Goal: Task Accomplishment & Management: Manage account settings

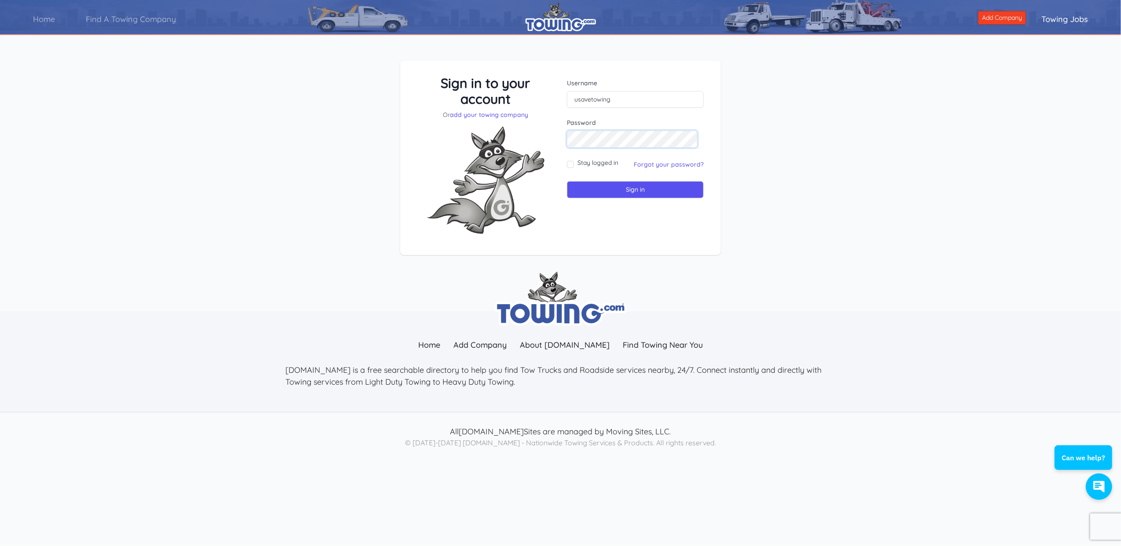
click at [567, 181] on input "Sign in" at bounding box center [635, 189] width 137 height 17
click at [592, 101] on input "text" at bounding box center [635, 99] width 137 height 17
type input "usavetowing"
click at [647, 163] on link "Forgot your password?" at bounding box center [669, 165] width 70 height 8
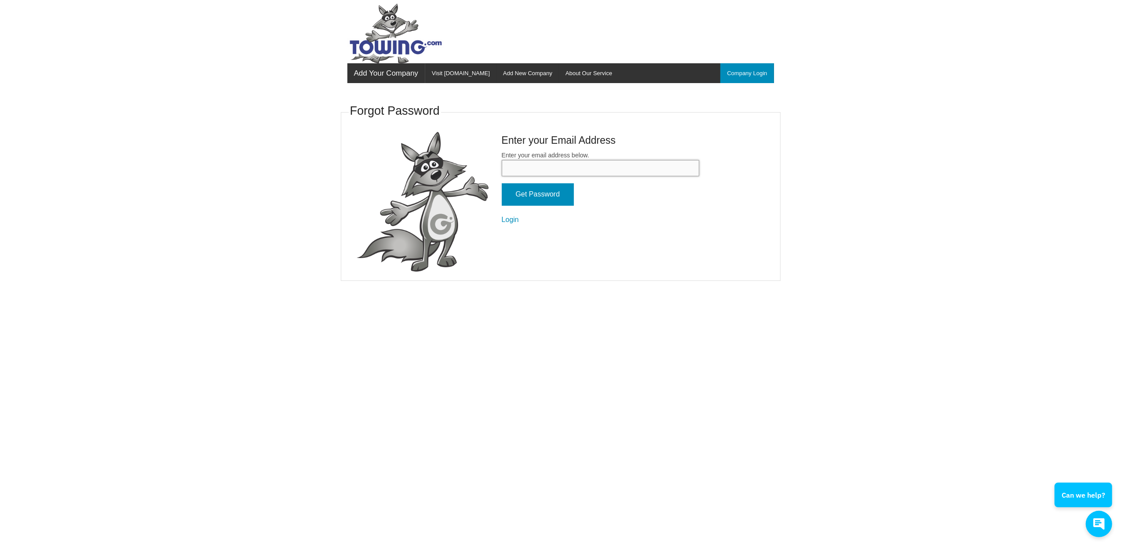
click at [534, 164] on input "Enter your email address below." at bounding box center [600, 168] width 197 height 16
type input "[EMAIL_ADDRESS][DOMAIN_NAME]"
click at [536, 195] on input "Get Password" at bounding box center [538, 194] width 72 height 22
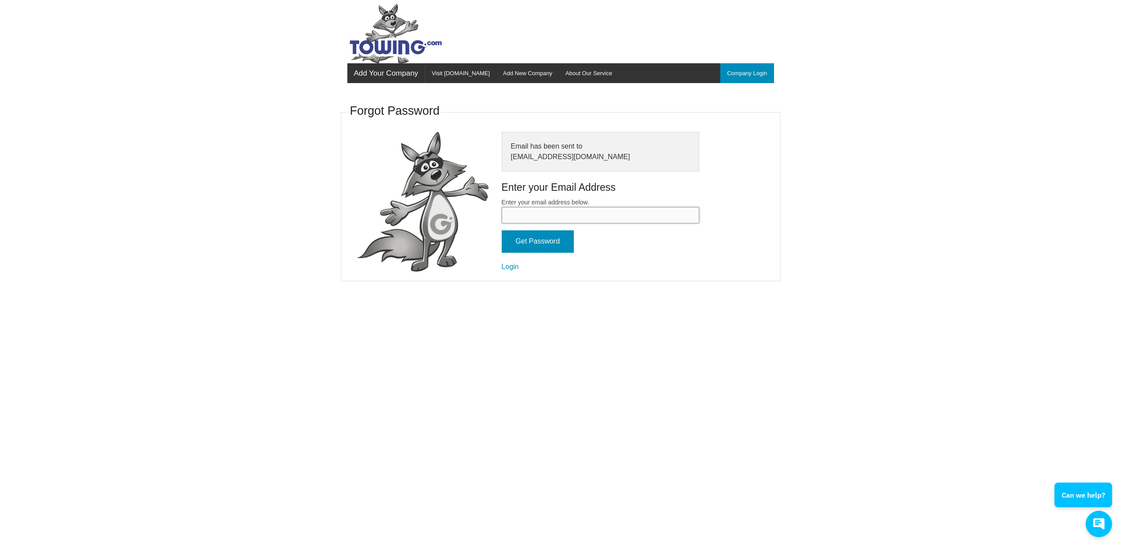
click at [550, 220] on input "Enter your email address below." at bounding box center [600, 215] width 197 height 16
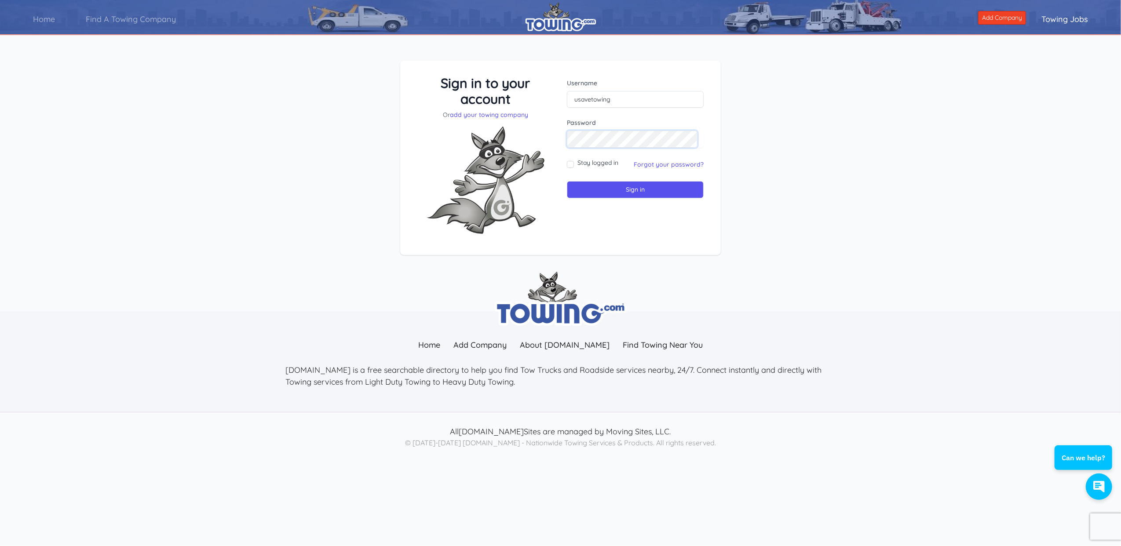
click at [567, 181] on input "Sign in" at bounding box center [635, 189] width 137 height 17
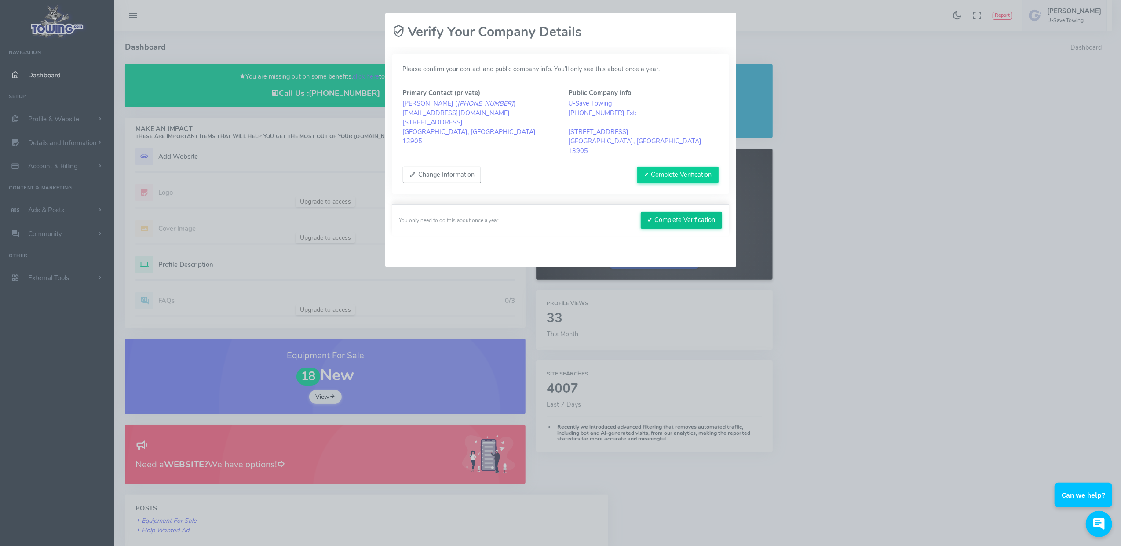
click at [686, 212] on button "✔ Complete Verification" at bounding box center [681, 220] width 81 height 17
click at [648, 167] on button "✔ Complete Verification" at bounding box center [677, 175] width 81 height 17
